Goal: Task Accomplishment & Management: Contribute content

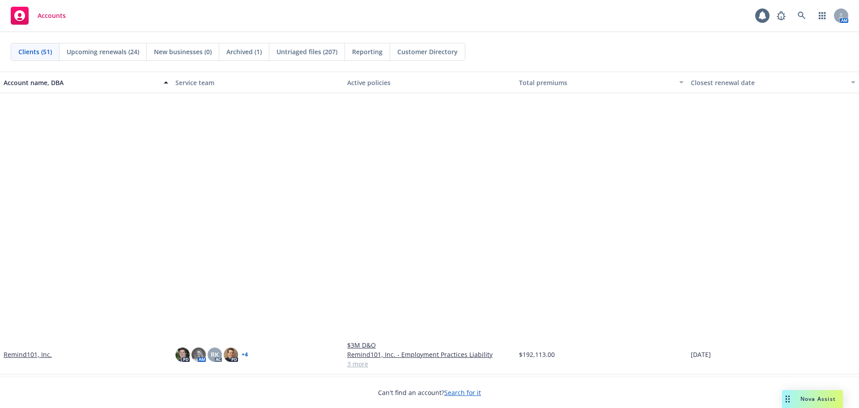
scroll to position [1432, 0]
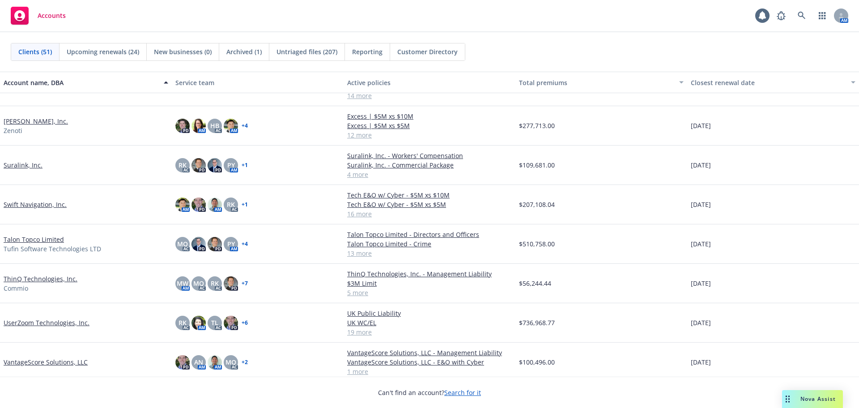
click at [67, 324] on link "UserZoom Technologies, Inc." at bounding box center [47, 322] width 86 height 9
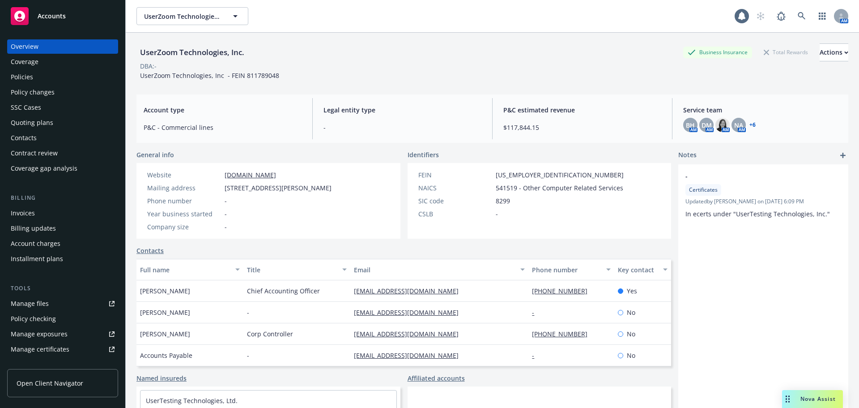
click at [48, 81] on div "Policies" at bounding box center [63, 77] width 104 height 14
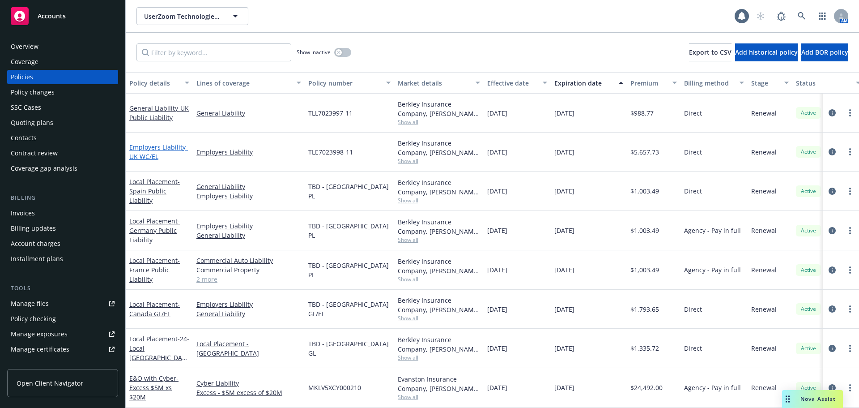
click at [152, 147] on link "Employers Liability - UK WC/EL" at bounding box center [158, 152] width 59 height 18
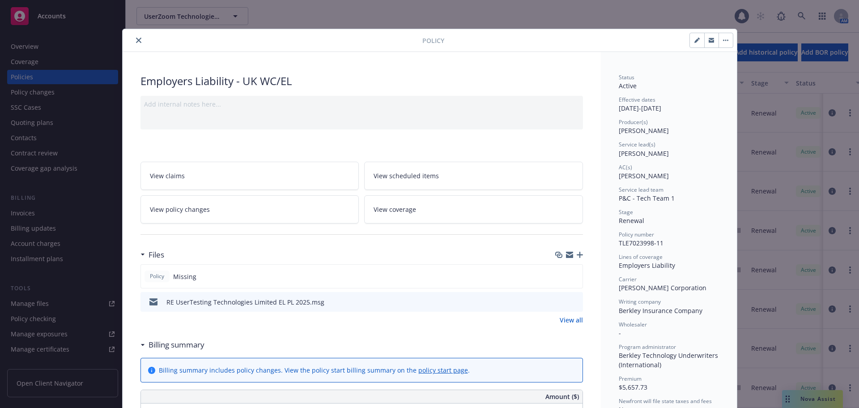
click at [579, 256] on icon "button" at bounding box center [580, 255] width 6 height 6
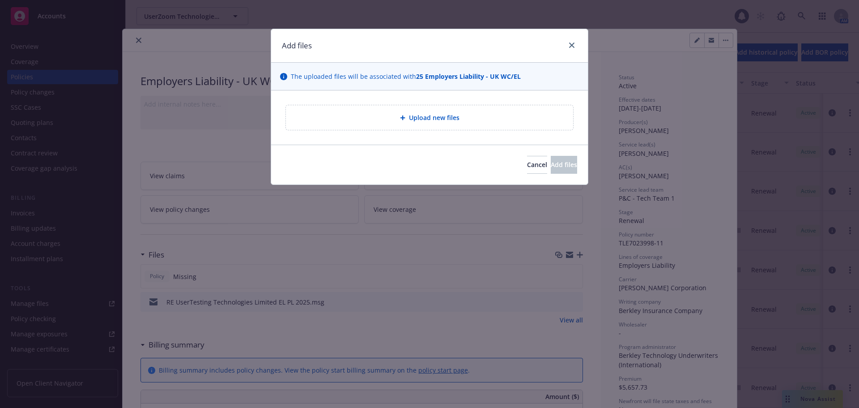
type textarea "x"
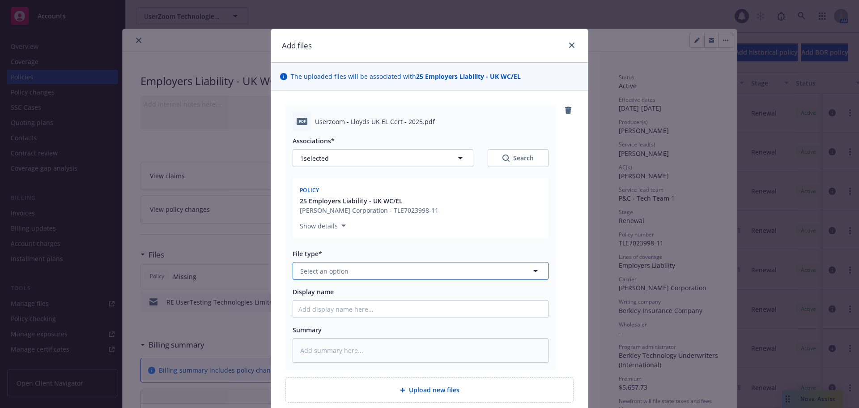
click at [331, 277] on button "Select an option" at bounding box center [421, 271] width 256 height 18
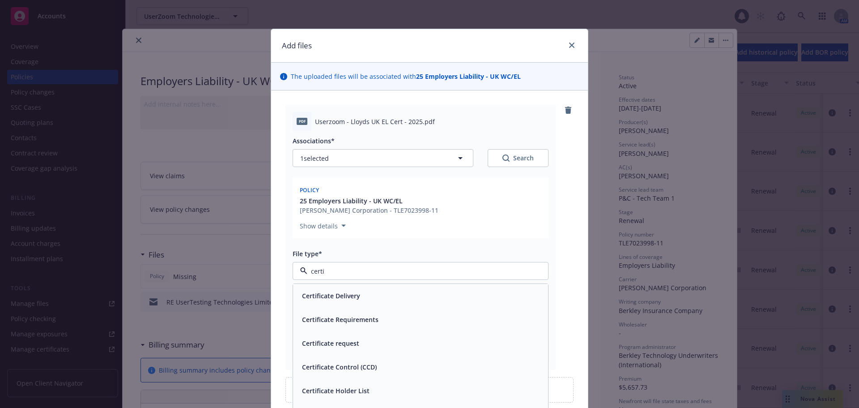
type input "certif"
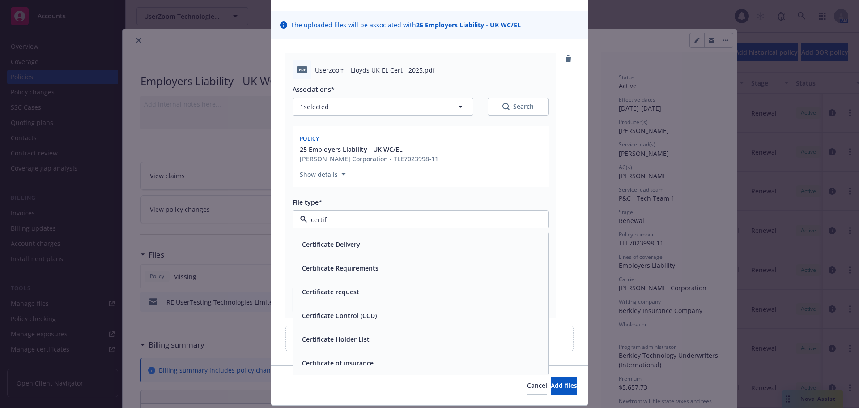
scroll to position [78, 0]
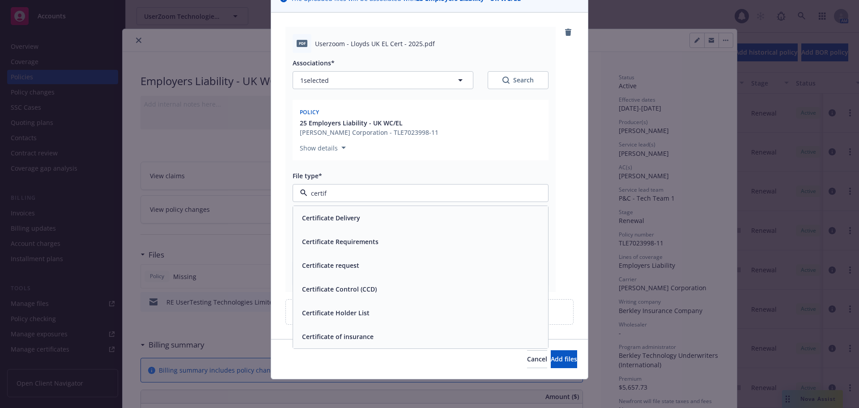
click at [375, 333] on div "Certificate of insurance" at bounding box center [421, 336] width 244 height 13
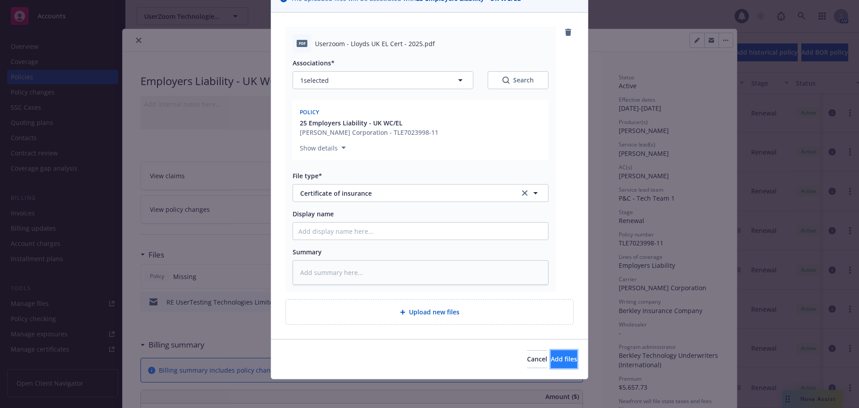
click at [562, 362] on button "Add files" at bounding box center [564, 359] width 26 height 18
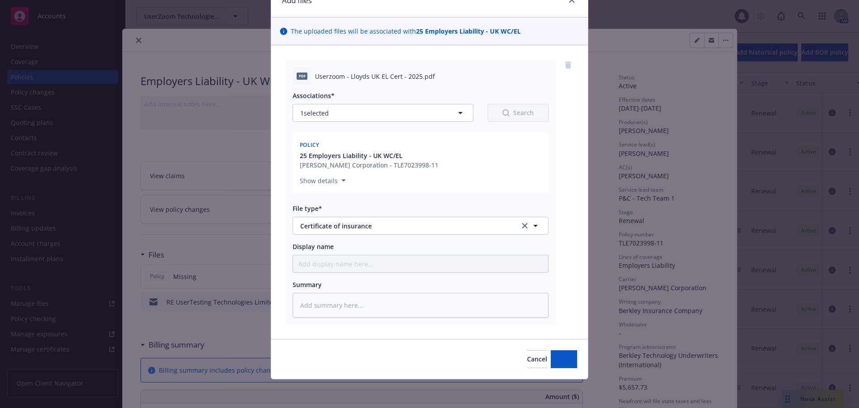
scroll to position [45, 0]
type textarea "x"
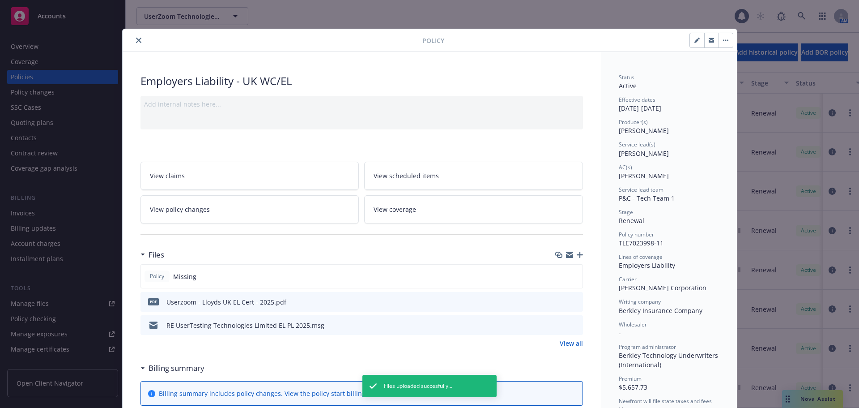
click at [137, 38] on icon "close" at bounding box center [138, 40] width 5 height 5
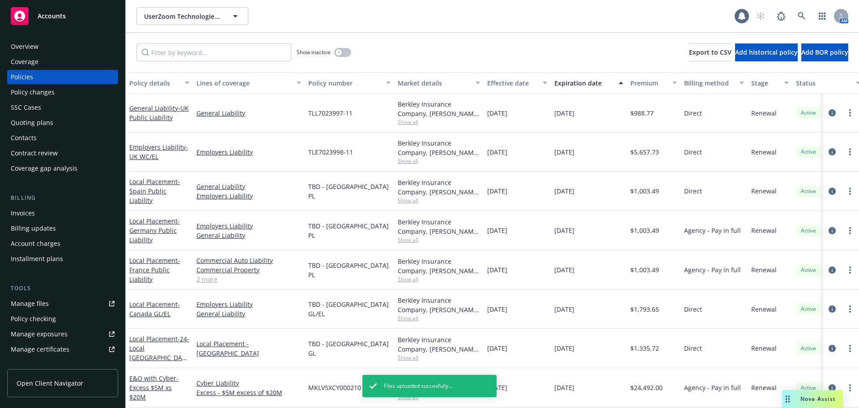
click at [102, 14] on div "Accounts" at bounding box center [63, 16] width 104 height 18
